Goal: Task Accomplishment & Management: Complete application form

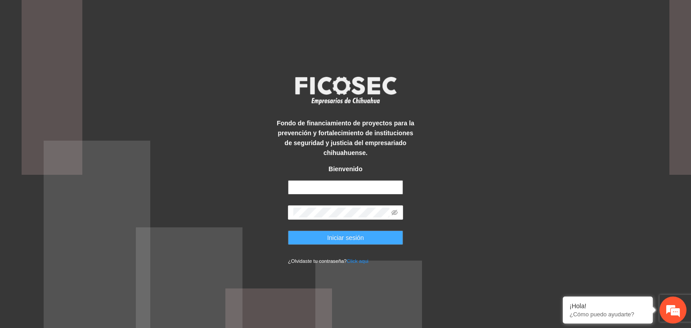
type input "**********"
click at [314, 236] on button "Iniciar sesión" at bounding box center [345, 238] width 115 height 14
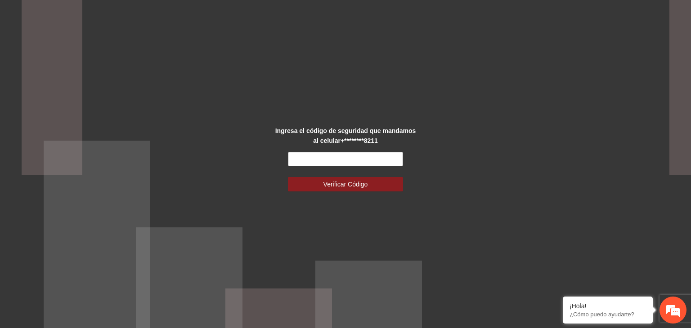
click at [319, 161] on input "text" at bounding box center [345, 159] width 115 height 14
type input "******"
click at [288, 177] on button "Verificar Código" at bounding box center [345, 184] width 115 height 14
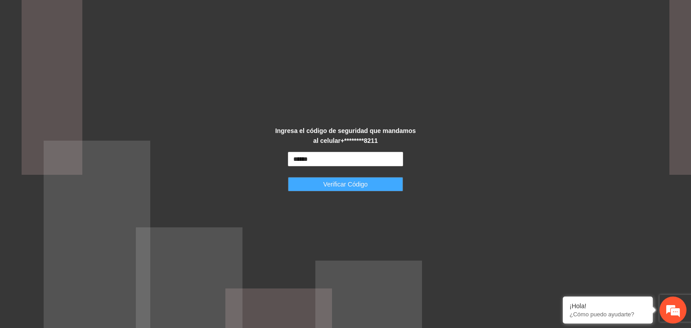
click at [335, 184] on span "Verificar Código" at bounding box center [345, 185] width 45 height 10
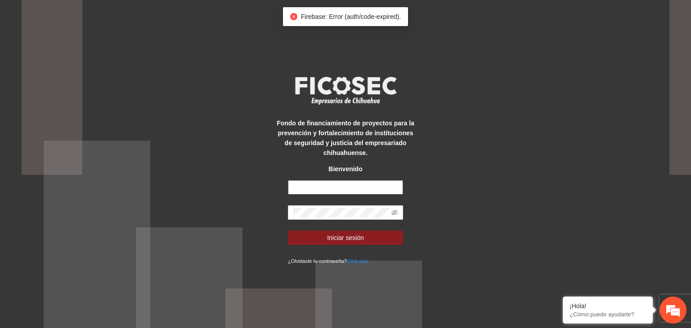
type input "**********"
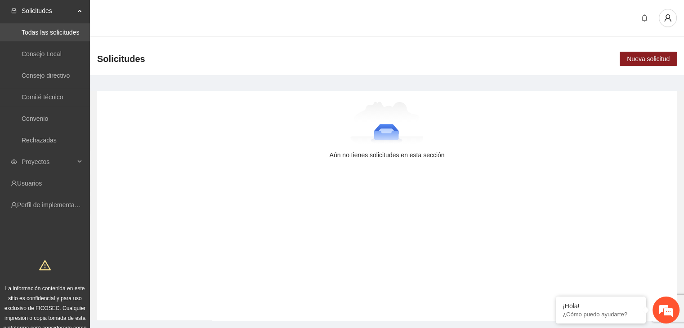
click at [41, 32] on link "Todas las solicitudes" at bounding box center [51, 32] width 58 height 7
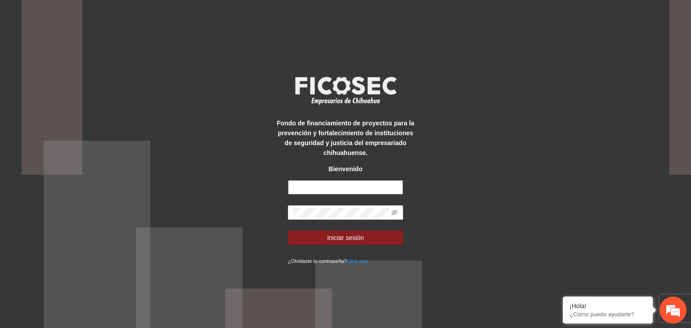
type input "**********"
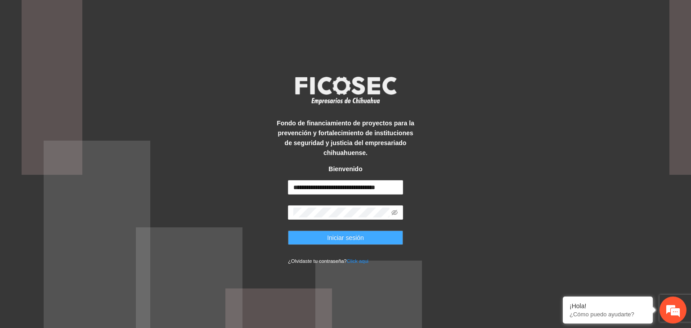
click at [338, 242] on span "Iniciar sesión" at bounding box center [345, 238] width 37 height 10
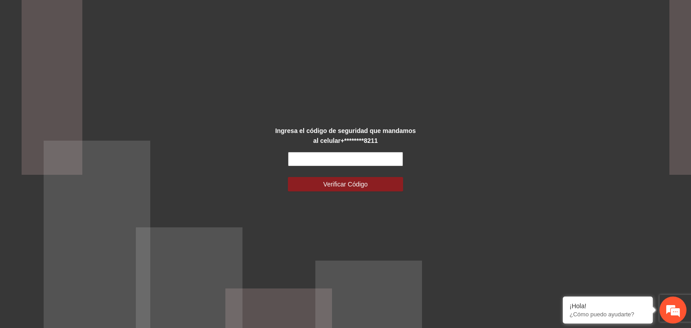
click at [382, 156] on input "text" at bounding box center [345, 159] width 115 height 14
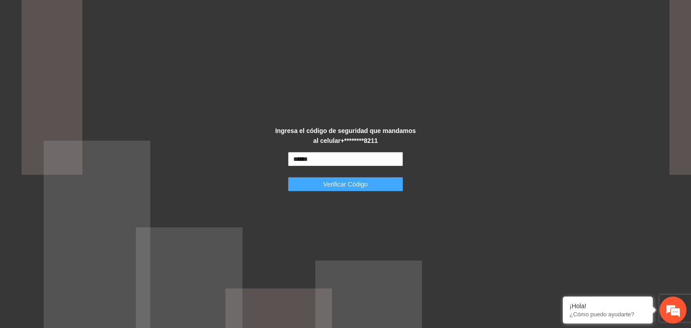
type input "******"
click at [365, 181] on span "Verificar Código" at bounding box center [345, 185] width 45 height 10
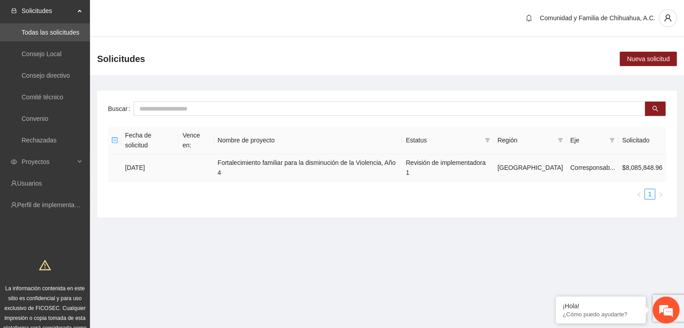
click at [258, 154] on td "Fortalecimiento familiar para la disminución de la Violencia, Año 4" at bounding box center [308, 167] width 189 height 27
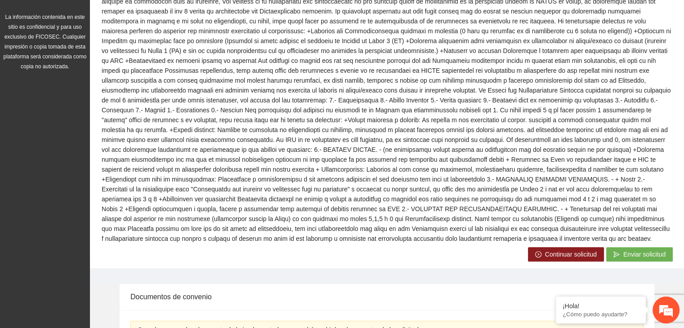
scroll to position [317, 0]
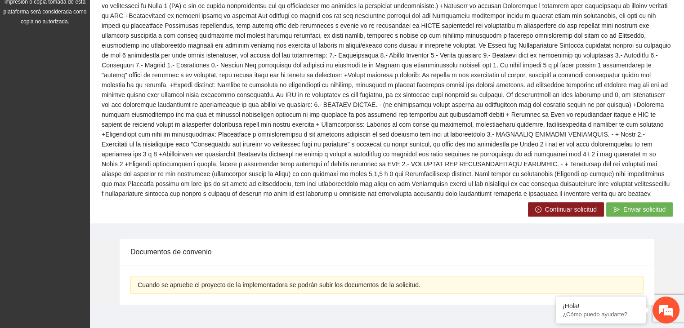
click at [539, 207] on icon "right-circle" at bounding box center [538, 210] width 6 height 6
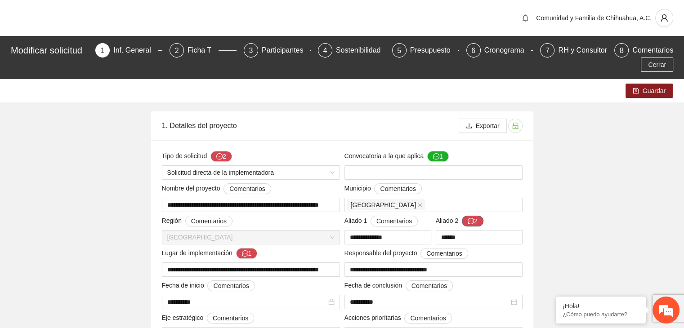
click at [474, 221] on button "2" at bounding box center [473, 221] width 22 height 11
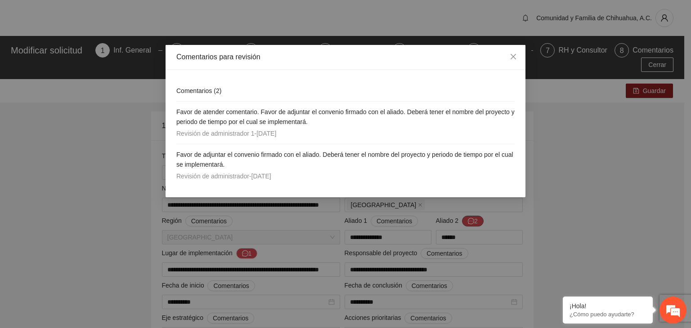
click at [474, 221] on div "Comentarios para revisión Comentarios ( 2 ) Favor de atender comentario. Favor …" at bounding box center [345, 164] width 691 height 328
click at [511, 58] on icon "close" at bounding box center [513, 56] width 7 height 7
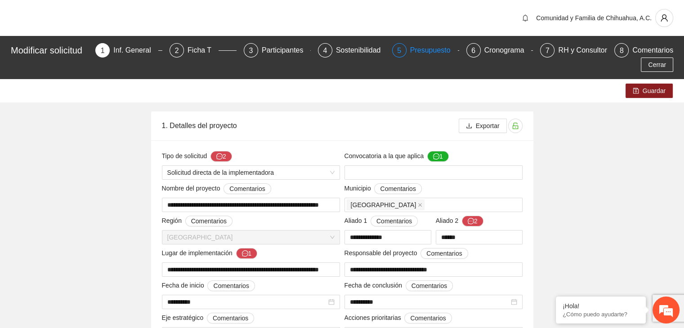
click at [417, 53] on div "Presupuesto" at bounding box center [434, 50] width 48 height 14
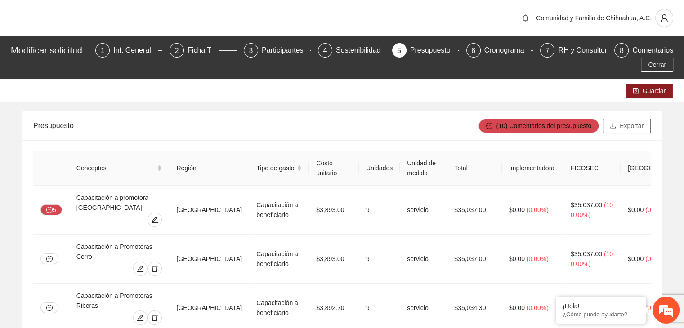
click at [634, 128] on span "Exportar" at bounding box center [632, 126] width 24 height 10
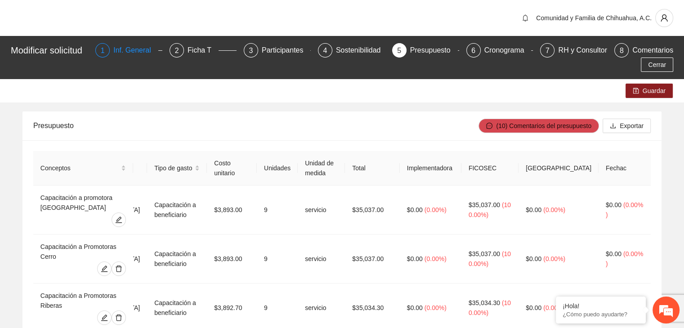
click at [142, 51] on div "Inf. General" at bounding box center [135, 50] width 45 height 14
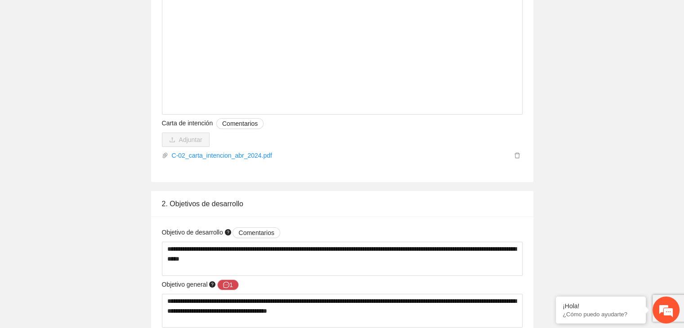
scroll to position [3237, 0]
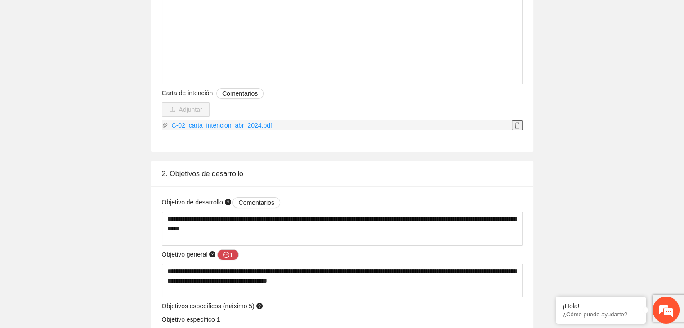
click at [517, 125] on icon "delete" at bounding box center [517, 125] width 6 height 6
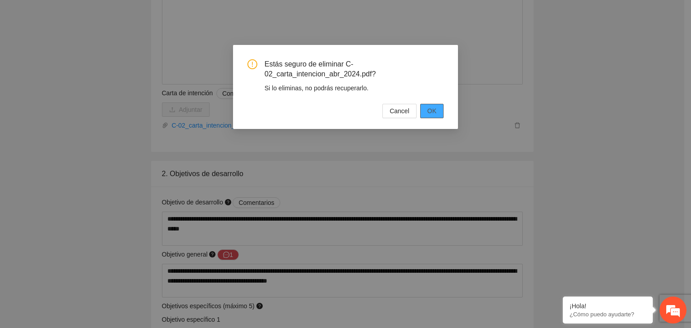
click at [438, 108] on button "OK" at bounding box center [431, 111] width 23 height 14
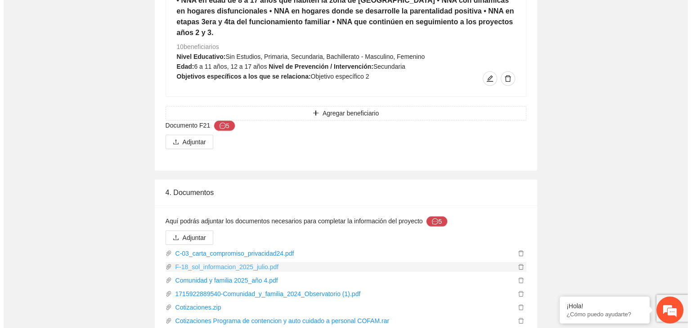
scroll to position [6164, 0]
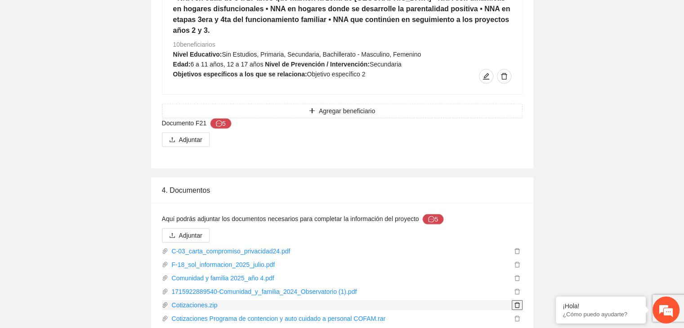
click at [519, 303] on icon "delete" at bounding box center [517, 306] width 5 height 6
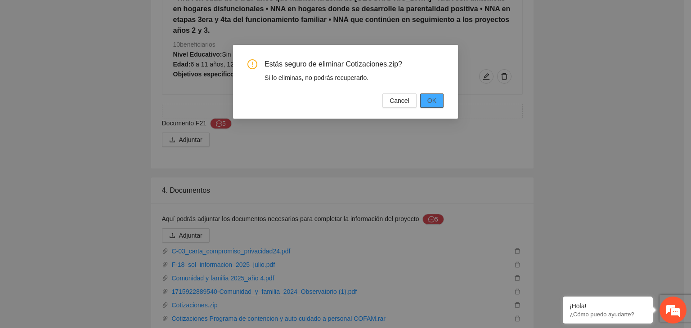
click at [434, 101] on span "OK" at bounding box center [431, 101] width 9 height 10
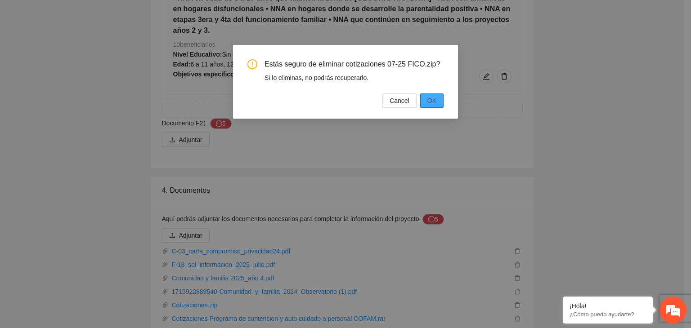
click at [438, 100] on button "OK" at bounding box center [431, 101] width 23 height 14
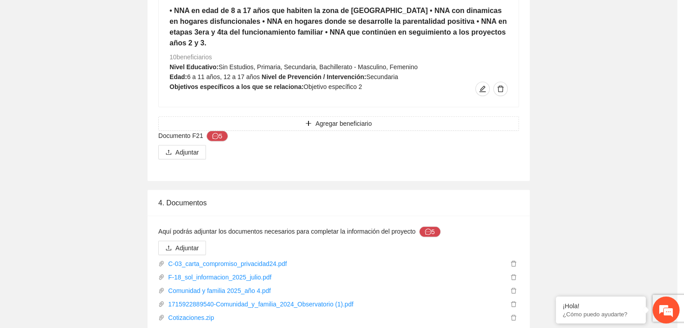
scroll to position [6151, 0]
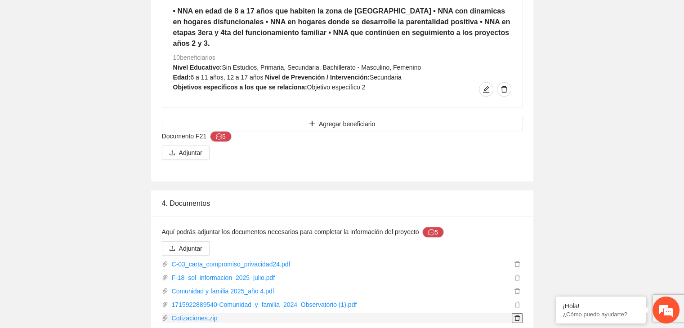
click at [517, 315] on icon "delete" at bounding box center [517, 318] width 6 height 6
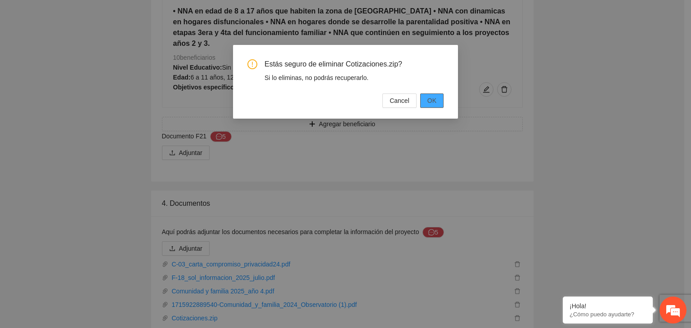
click at [436, 102] on span "OK" at bounding box center [431, 101] width 9 height 10
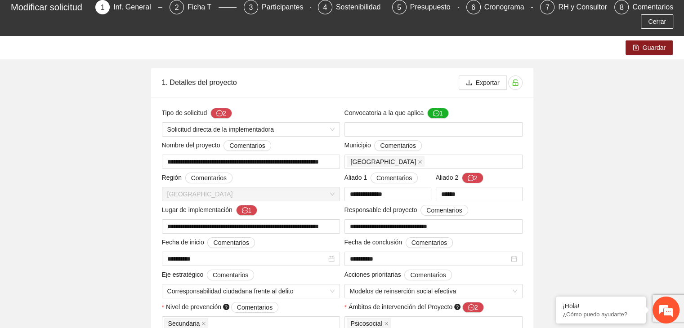
scroll to position [0, 0]
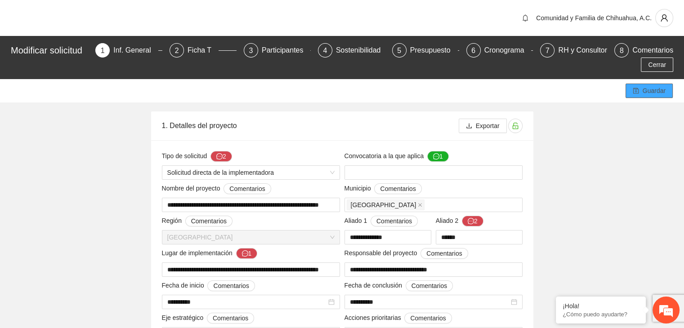
click at [639, 92] on icon "save" at bounding box center [636, 91] width 6 height 6
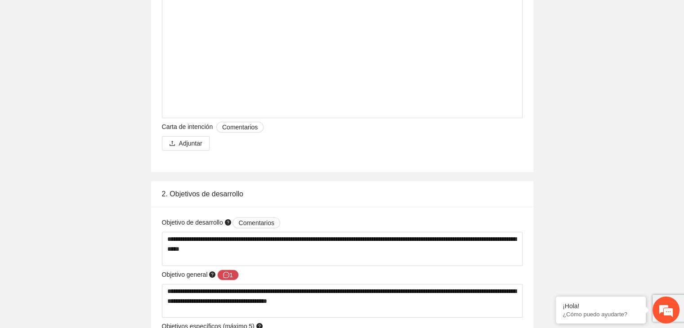
scroll to position [3194, 0]
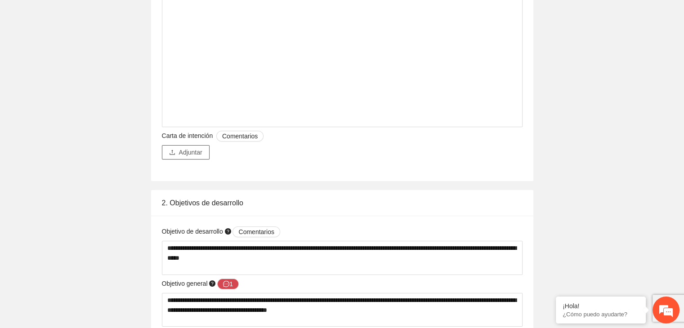
click at [197, 155] on span "Adjuntar" at bounding box center [190, 153] width 23 height 10
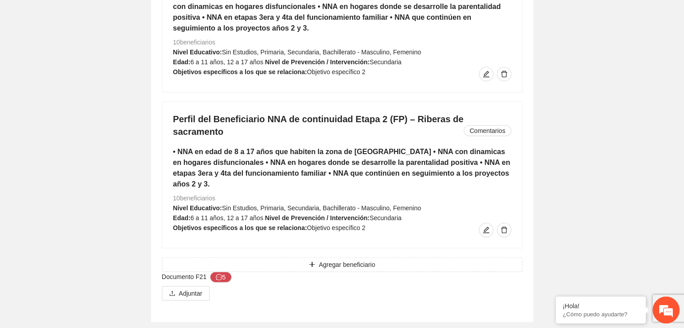
scroll to position [6074, 0]
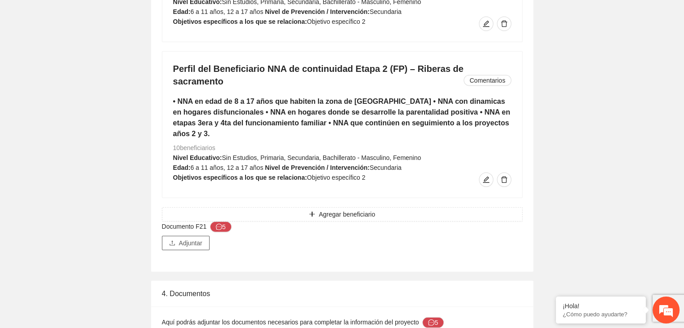
click at [193, 238] on span "Adjuntar" at bounding box center [190, 243] width 23 height 10
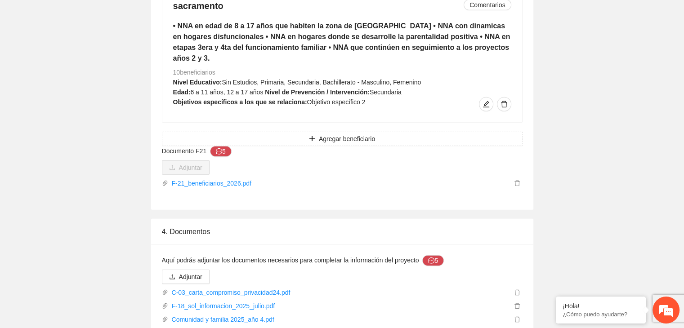
scroll to position [6164, 0]
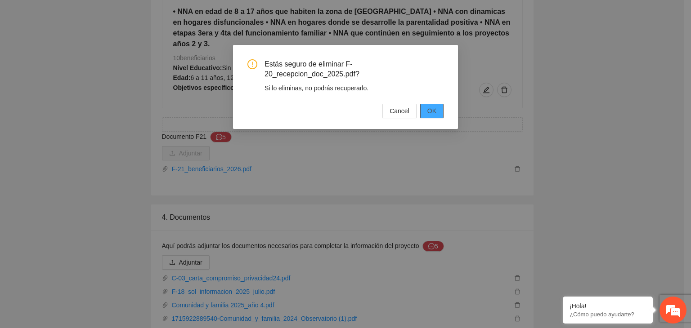
click at [436, 109] on span "OK" at bounding box center [431, 111] width 9 height 10
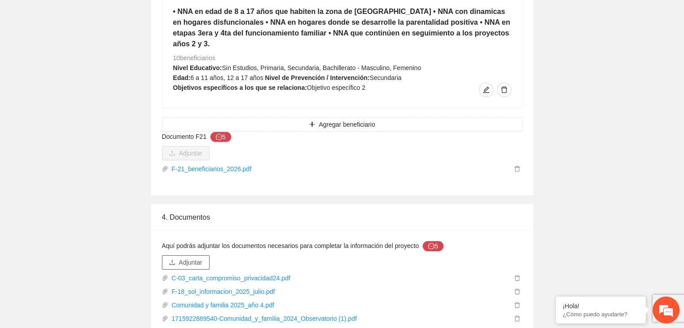
click at [193, 258] on span "Adjuntar" at bounding box center [190, 263] width 23 height 10
click at [200, 258] on span "Adjuntar" at bounding box center [190, 263] width 23 height 10
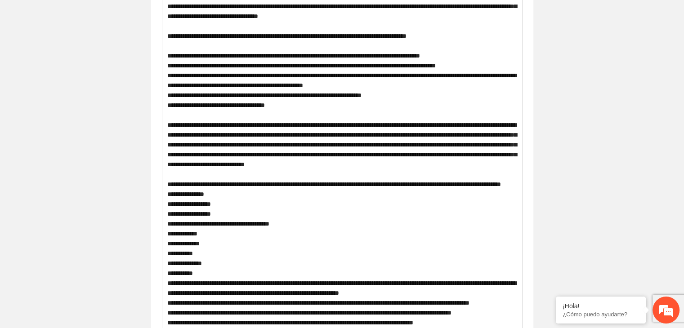
scroll to position [0, 0]
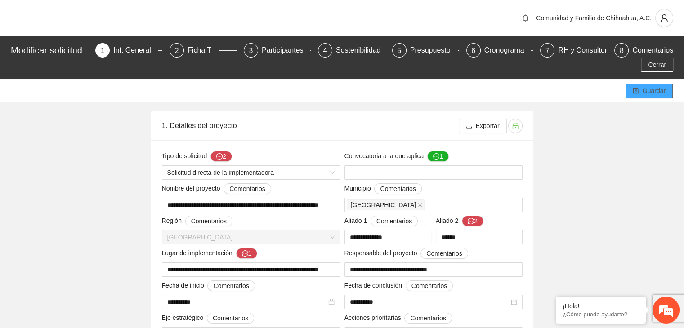
click at [638, 92] on icon "save" at bounding box center [636, 91] width 6 height 6
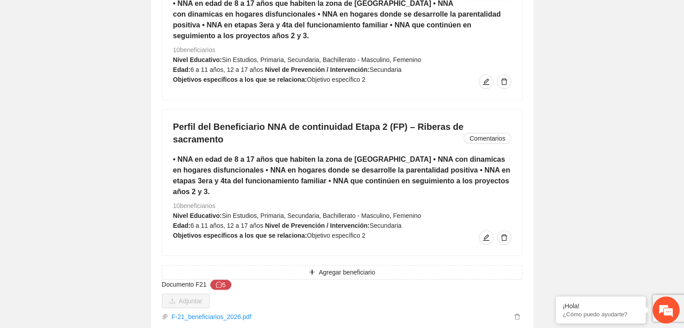
scroll to position [6191, 0]
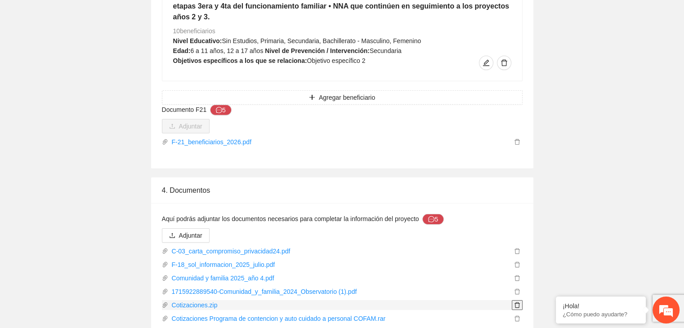
click at [517, 302] on icon "delete" at bounding box center [517, 305] width 6 height 6
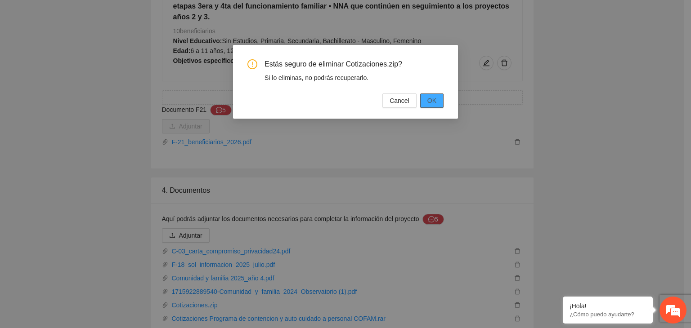
click at [434, 101] on span "OK" at bounding box center [431, 101] width 9 height 10
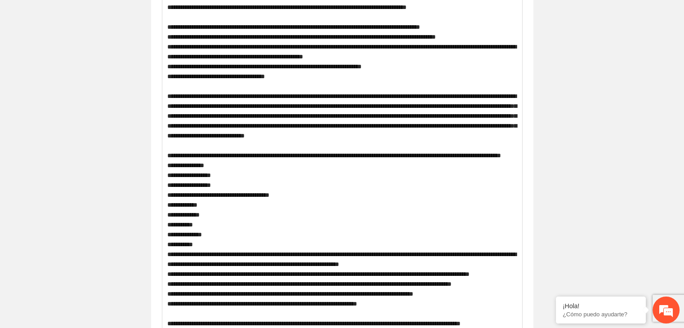
scroll to position [0, 0]
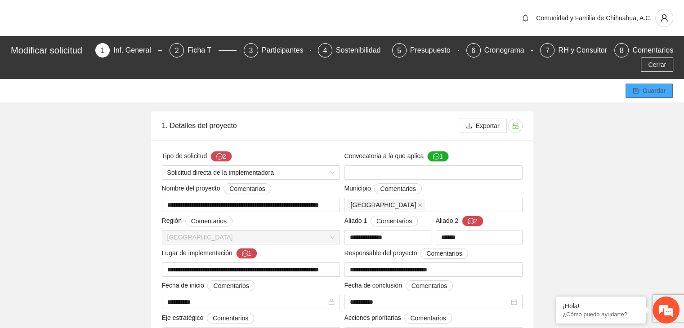
click at [651, 92] on span "Guardar" at bounding box center [654, 91] width 23 height 10
click at [650, 65] on span "Cerrar" at bounding box center [657, 65] width 18 height 10
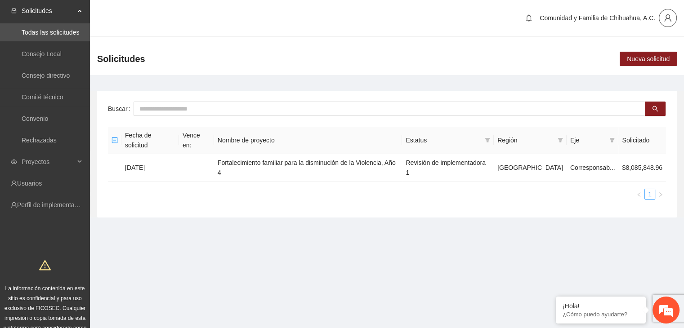
click at [668, 20] on icon "user" at bounding box center [668, 18] width 8 height 8
click at [635, 52] on span "Cerrar sesión" at bounding box center [644, 52] width 57 height 10
